Goal: Task Accomplishment & Management: Manage account settings

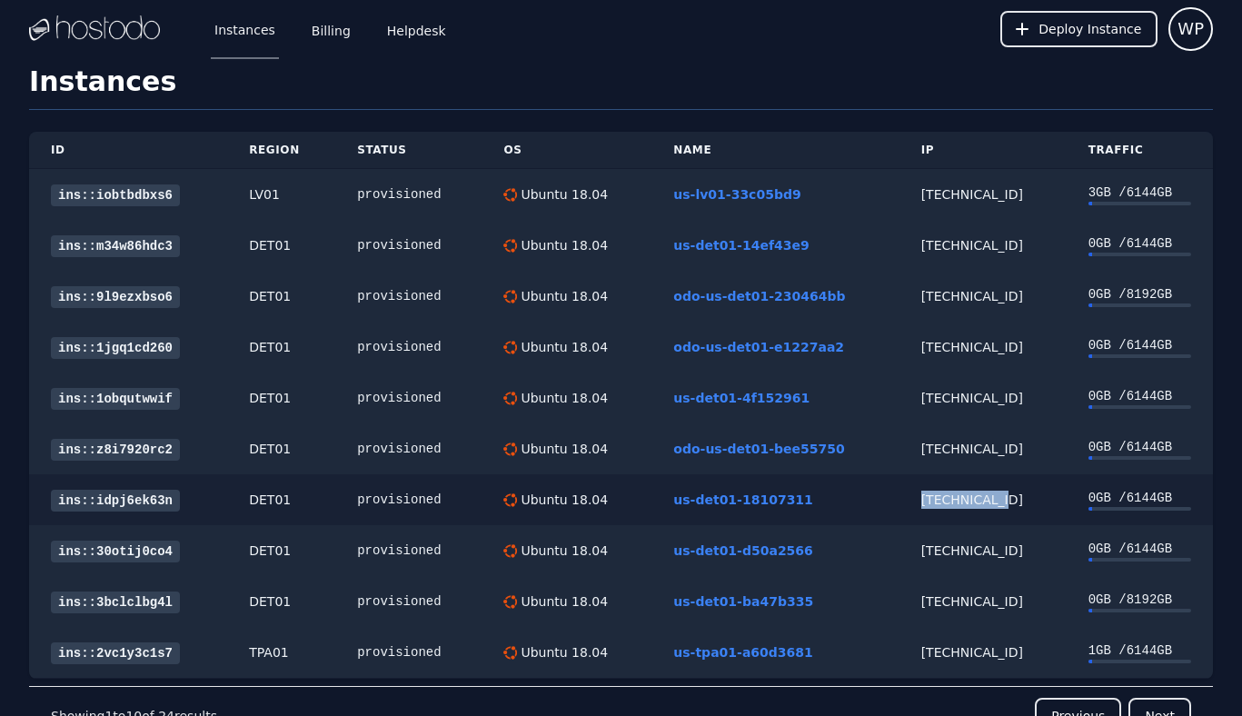
click at [97, 502] on link "ins::idpj6ek63n" at bounding box center [115, 501] width 129 height 22
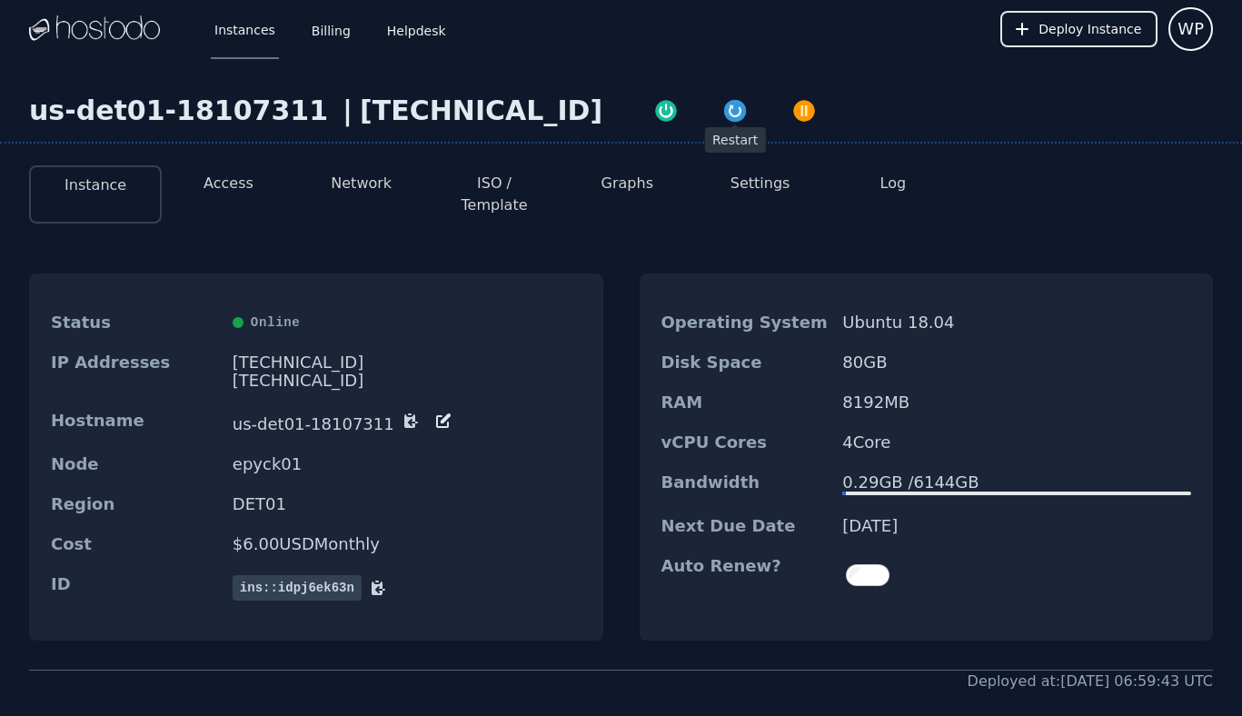
click at [722, 105] on img "button" at bounding box center [734, 110] width 25 height 25
click at [379, 114] on div "[TECHNICAL_ID]" at bounding box center [481, 111] width 243 height 33
copy div "[TECHNICAL_ID]"
